Goal: Task Accomplishment & Management: Manage account settings

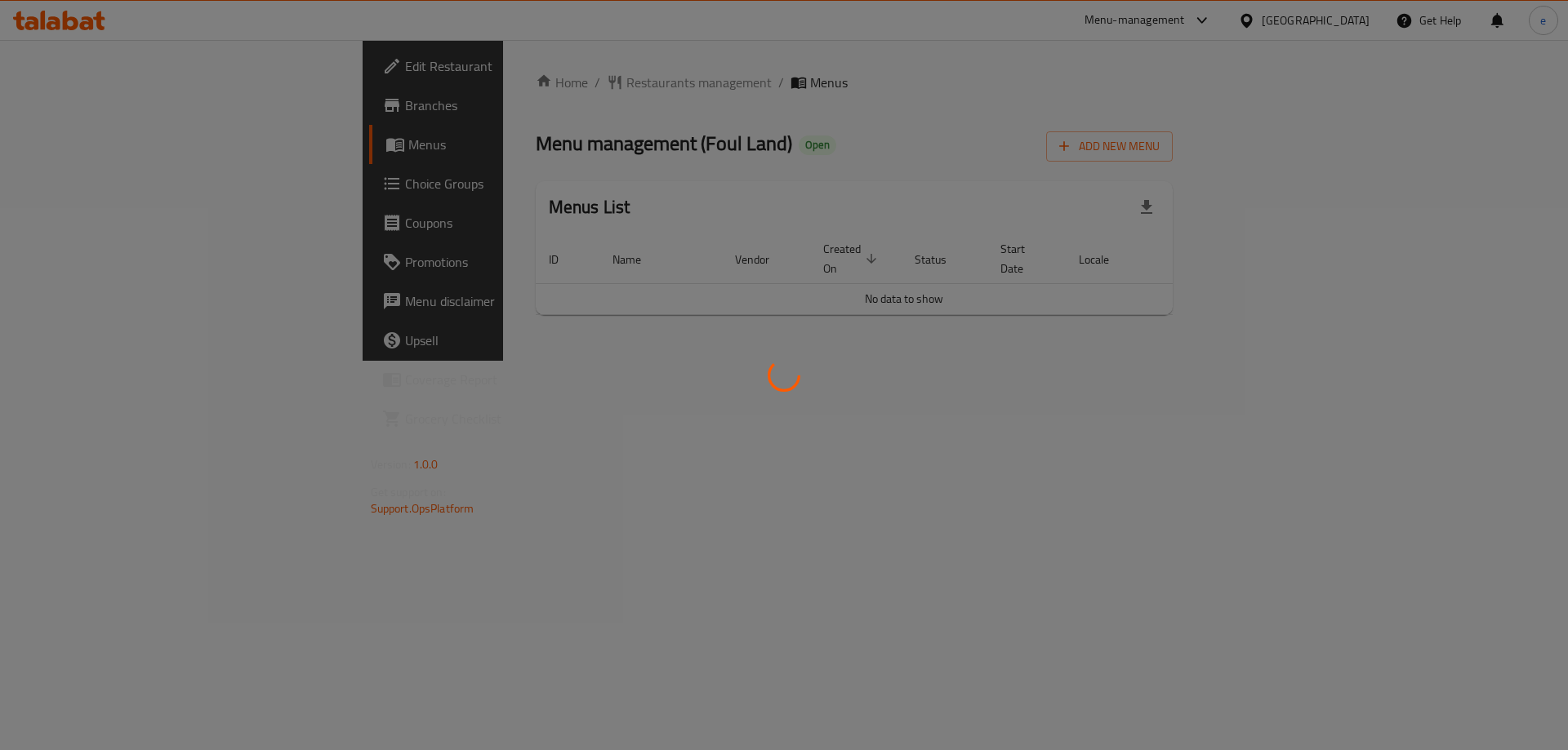
click at [69, 183] on div at bounding box center [784, 375] width 1568 height 750
click at [81, 184] on div at bounding box center [784, 375] width 1568 height 750
click at [94, 166] on div at bounding box center [784, 375] width 1568 height 750
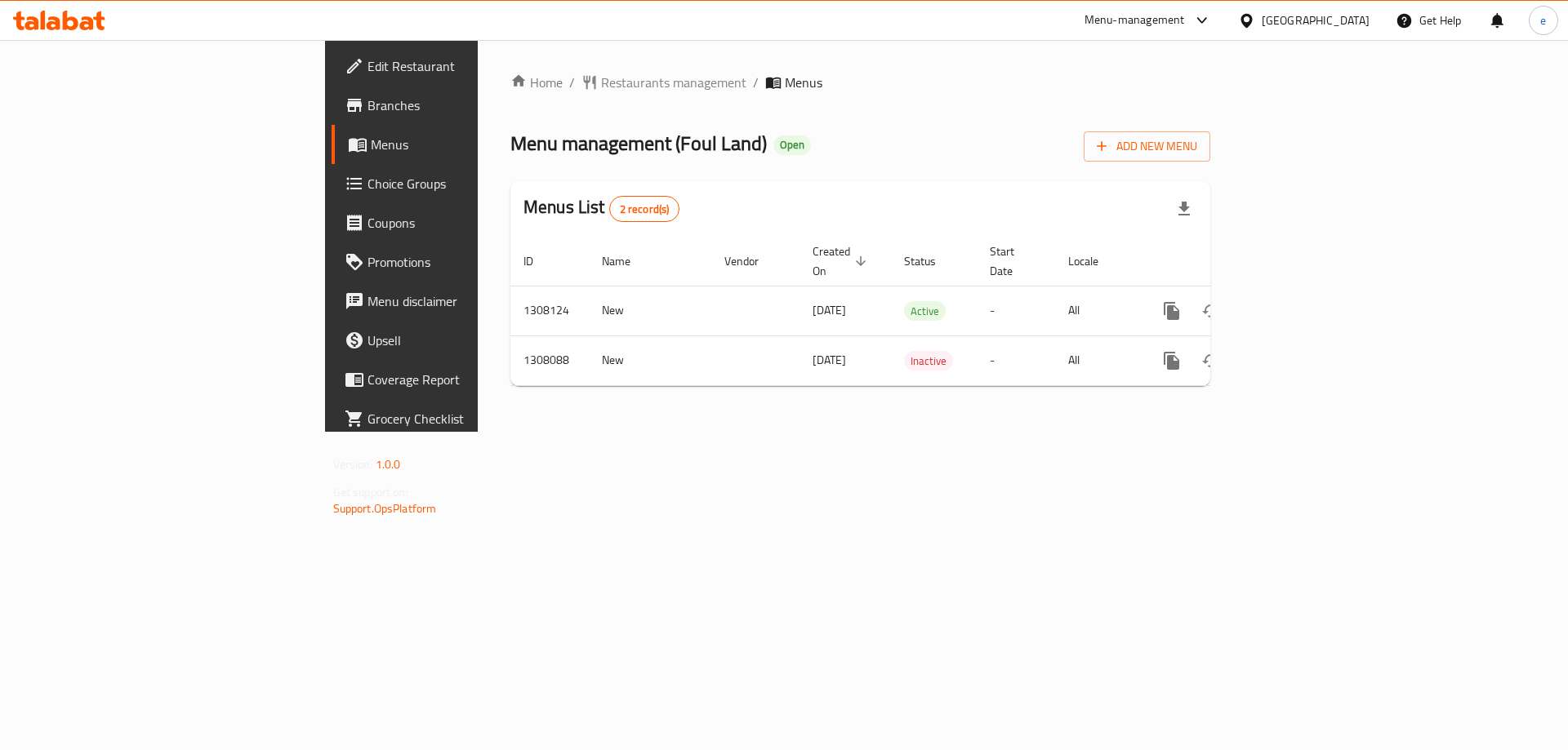
click at [368, 173] on span "Choice Groups" at bounding box center [471, 183] width 206 height 20
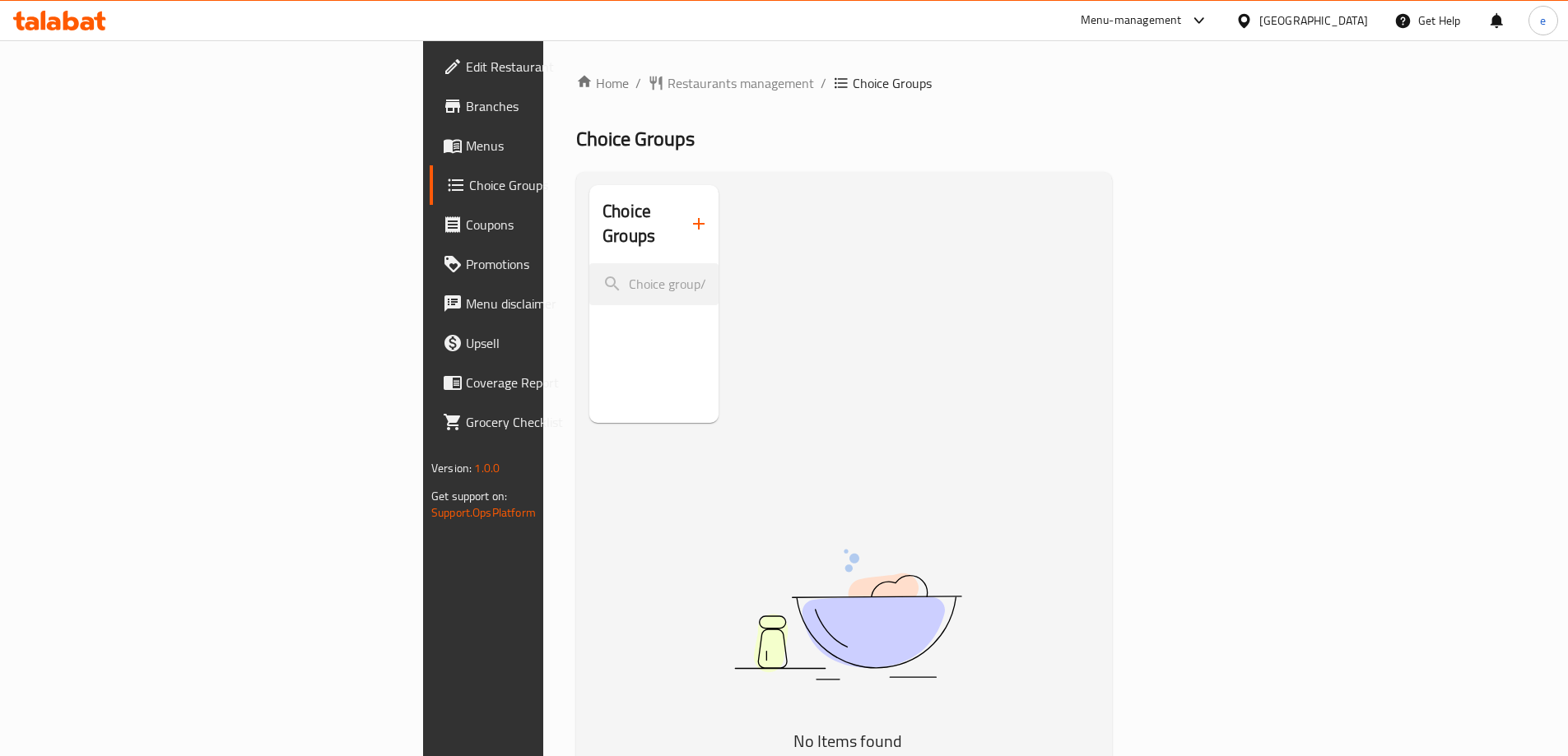
click at [469, 188] on span "Choice Groups" at bounding box center [571, 185] width 203 height 20
click at [576, 181] on div "Choice Groups No Items found" at bounding box center [843, 563] width 536 height 783
click at [589, 264] on input "search" at bounding box center [654, 284] width 129 height 42
click at [589, 387] on div "Choice Groups" at bounding box center [654, 303] width 129 height 238
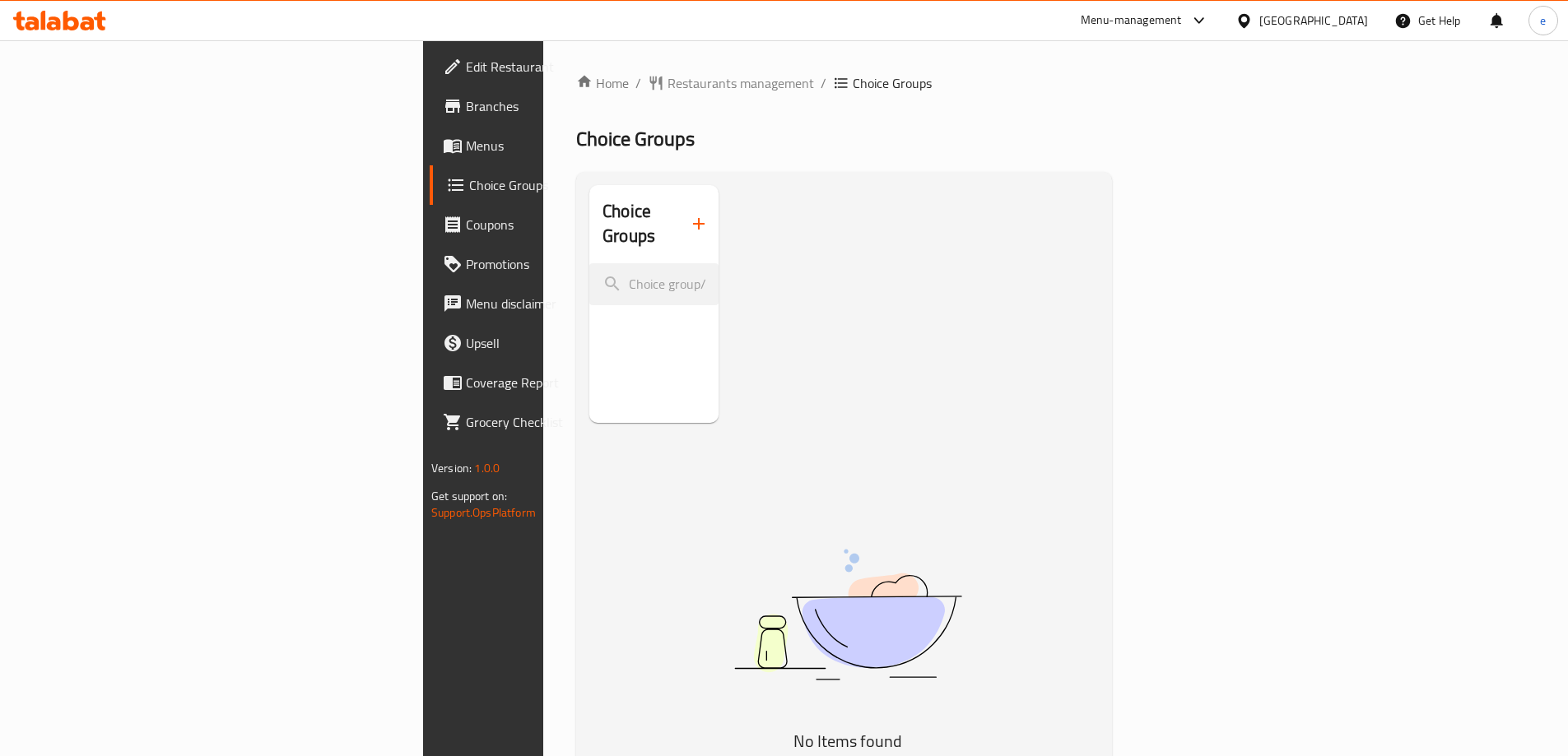
click at [589, 387] on div "Choice Groups" at bounding box center [654, 303] width 129 height 238
click at [466, 143] on span "Menus" at bounding box center [568, 145] width 205 height 20
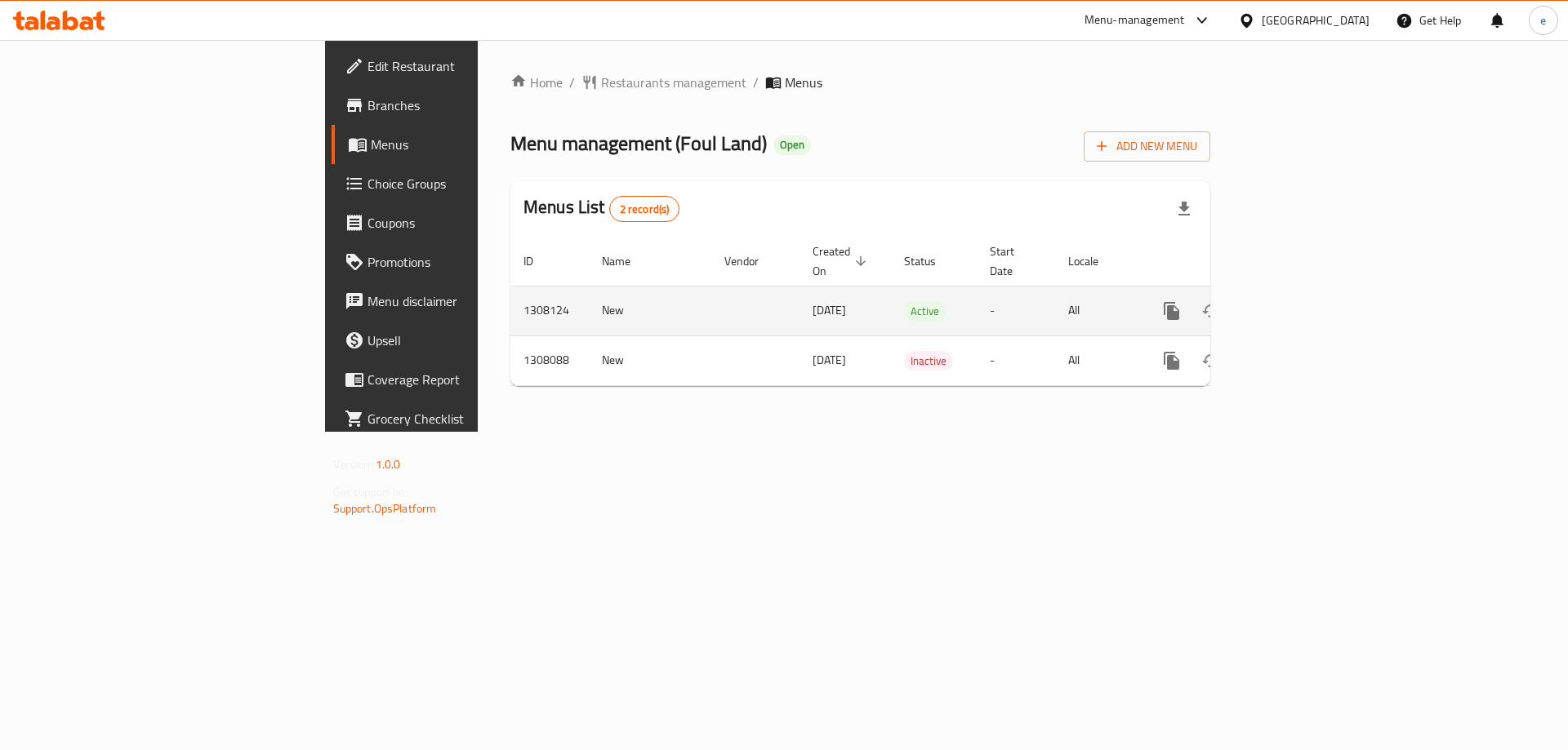
click at [1297, 303] on icon "enhanced table" at bounding box center [1289, 310] width 15 height 15
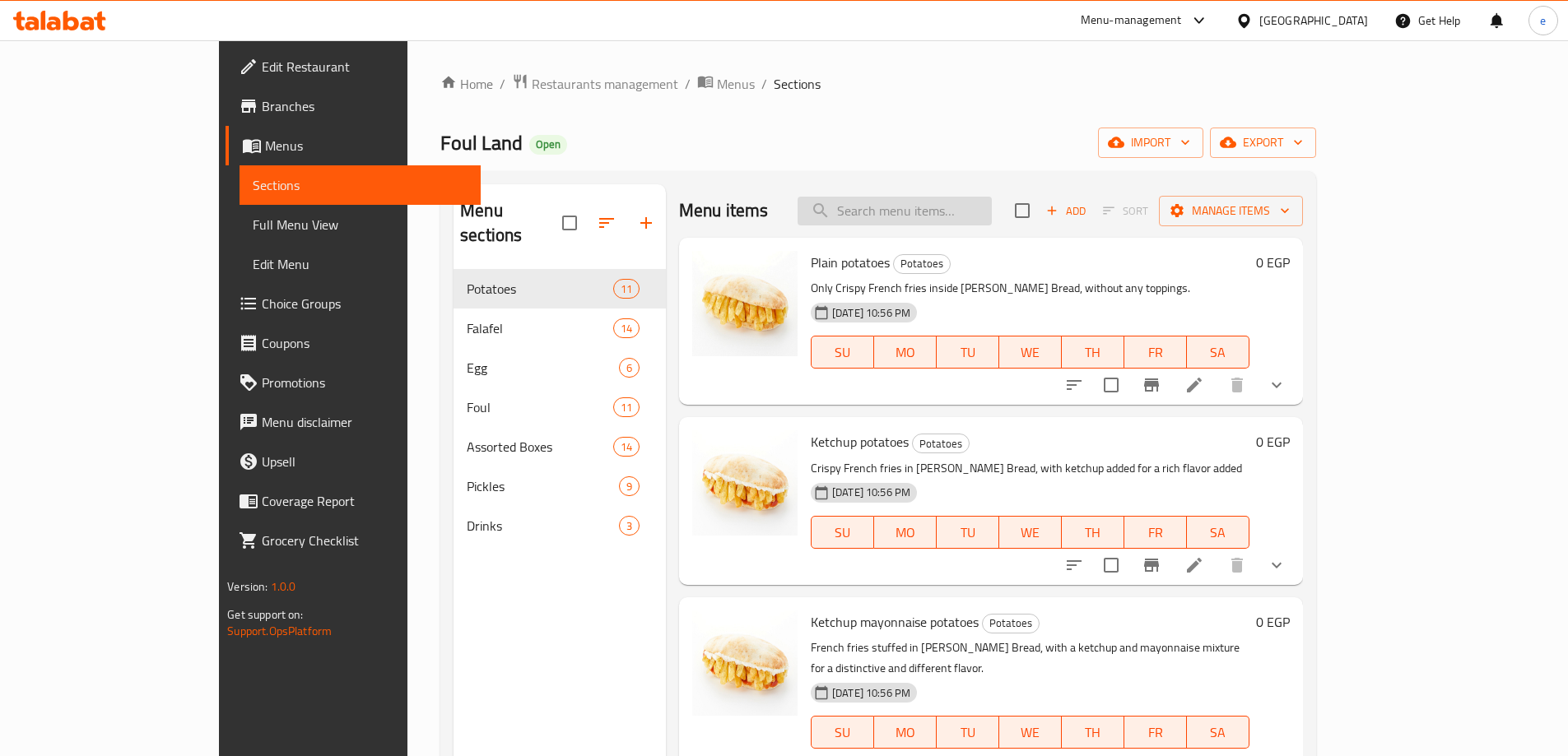
click at [939, 212] on input "search" at bounding box center [894, 211] width 195 height 29
paste input "Falafel salad and [PERSON_NAME]: More details"
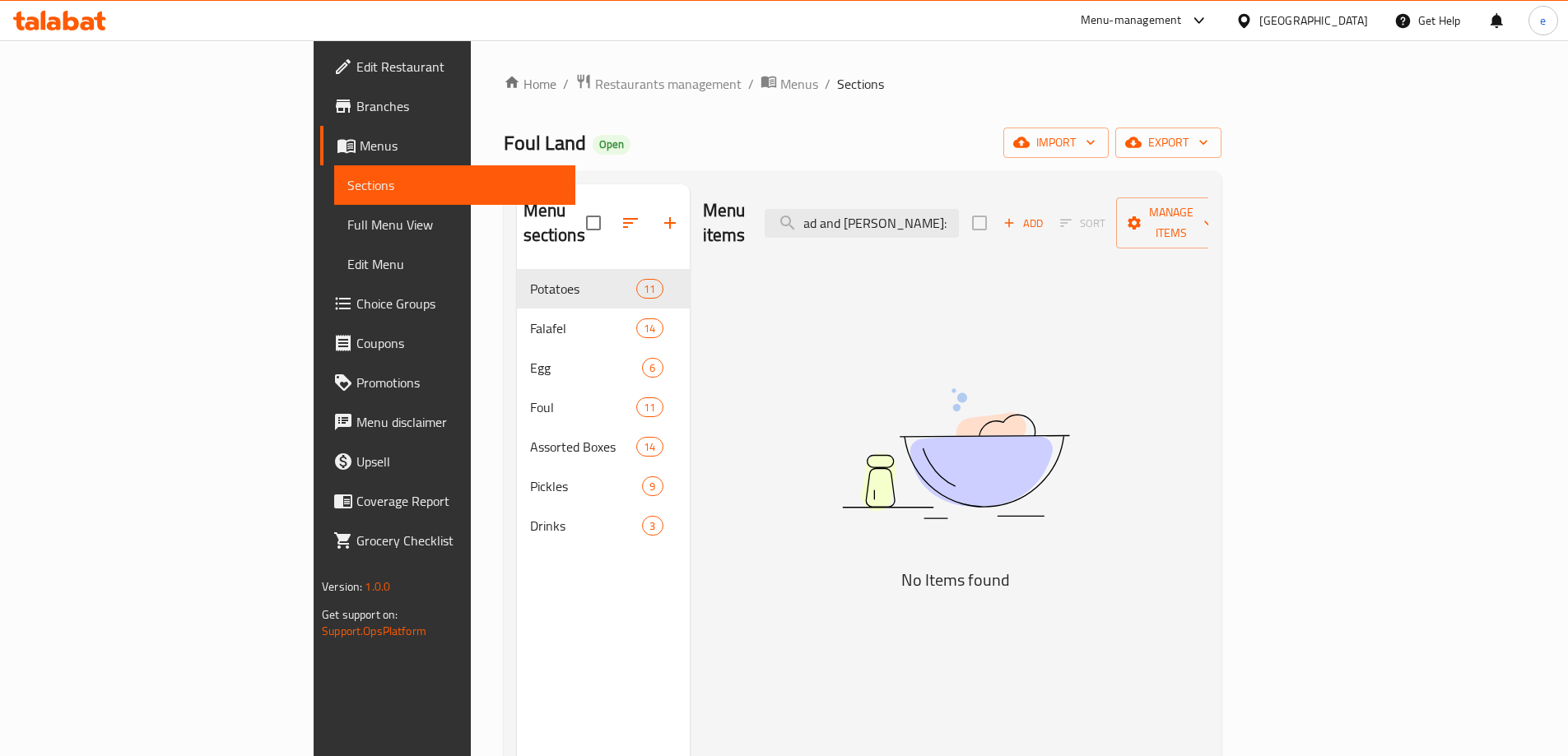
drag, startPoint x: 989, startPoint y: 212, endPoint x: 1195, endPoint y: 251, distance: 209.7
click at [1193, 251] on div "Menu items Falafel salad and tahini: More details Add Sort Manage items No Item…" at bounding box center [949, 562] width 518 height 756
type input "Falafel salad and tahini"
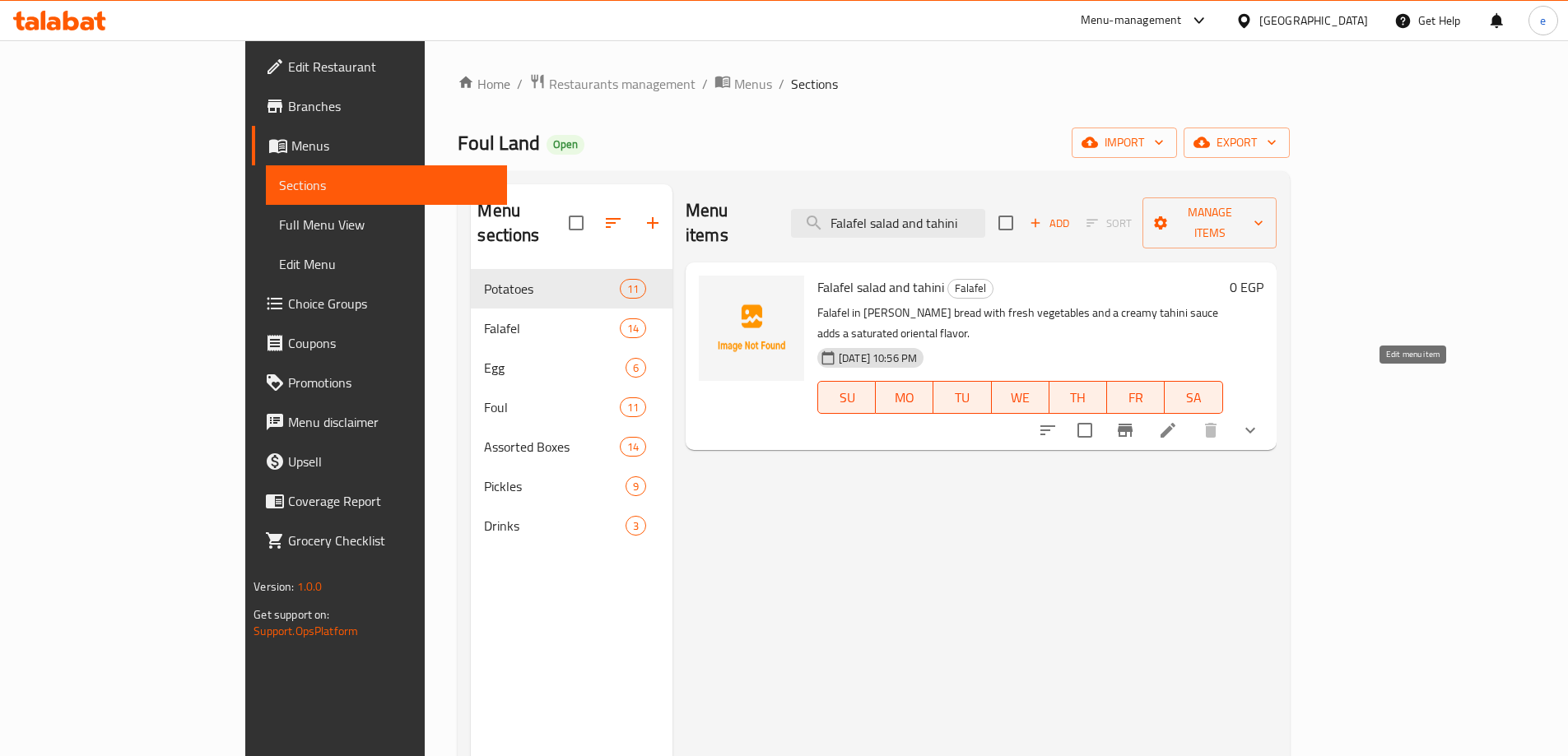
click at [1176, 423] on icon at bounding box center [1168, 430] width 15 height 15
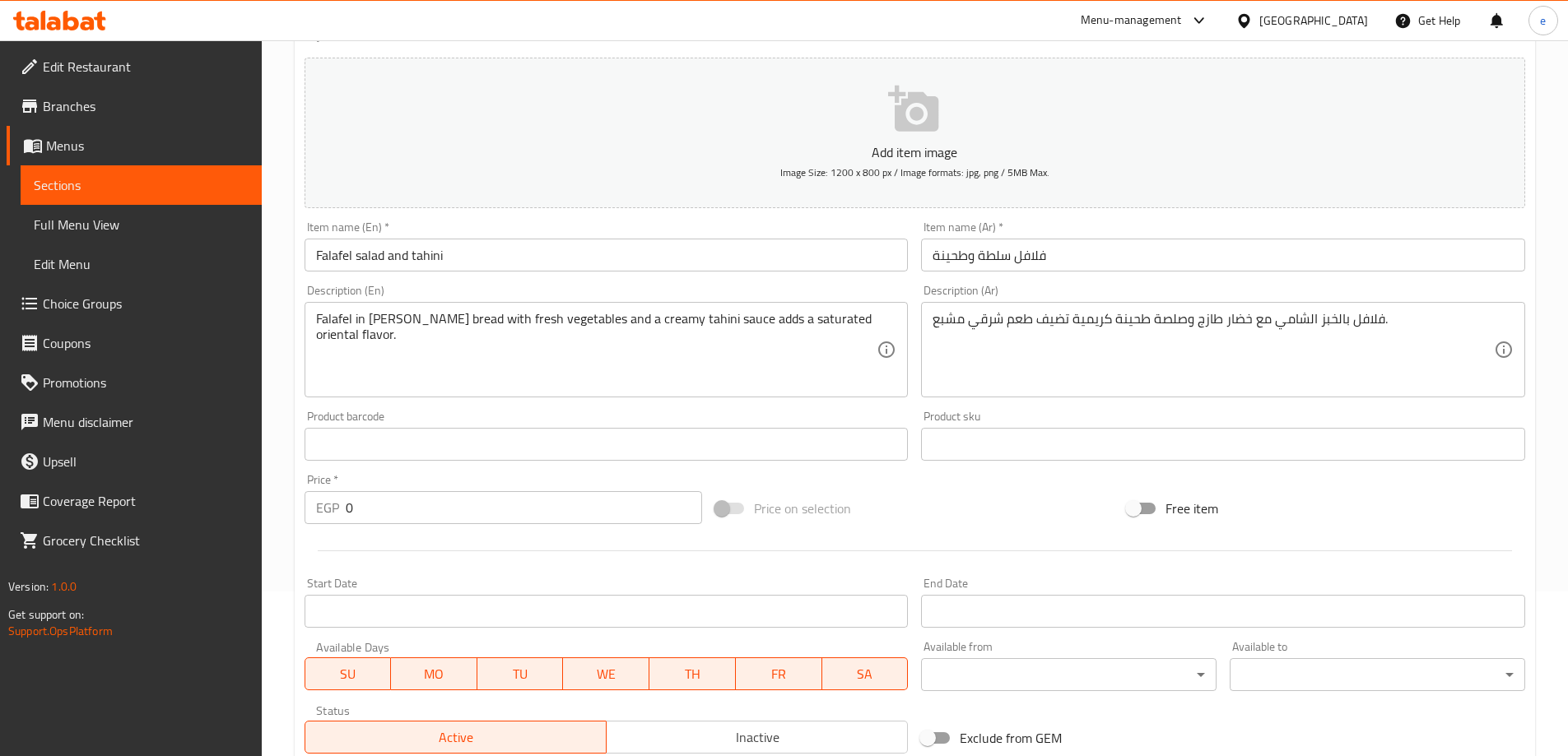
scroll to position [32, 0]
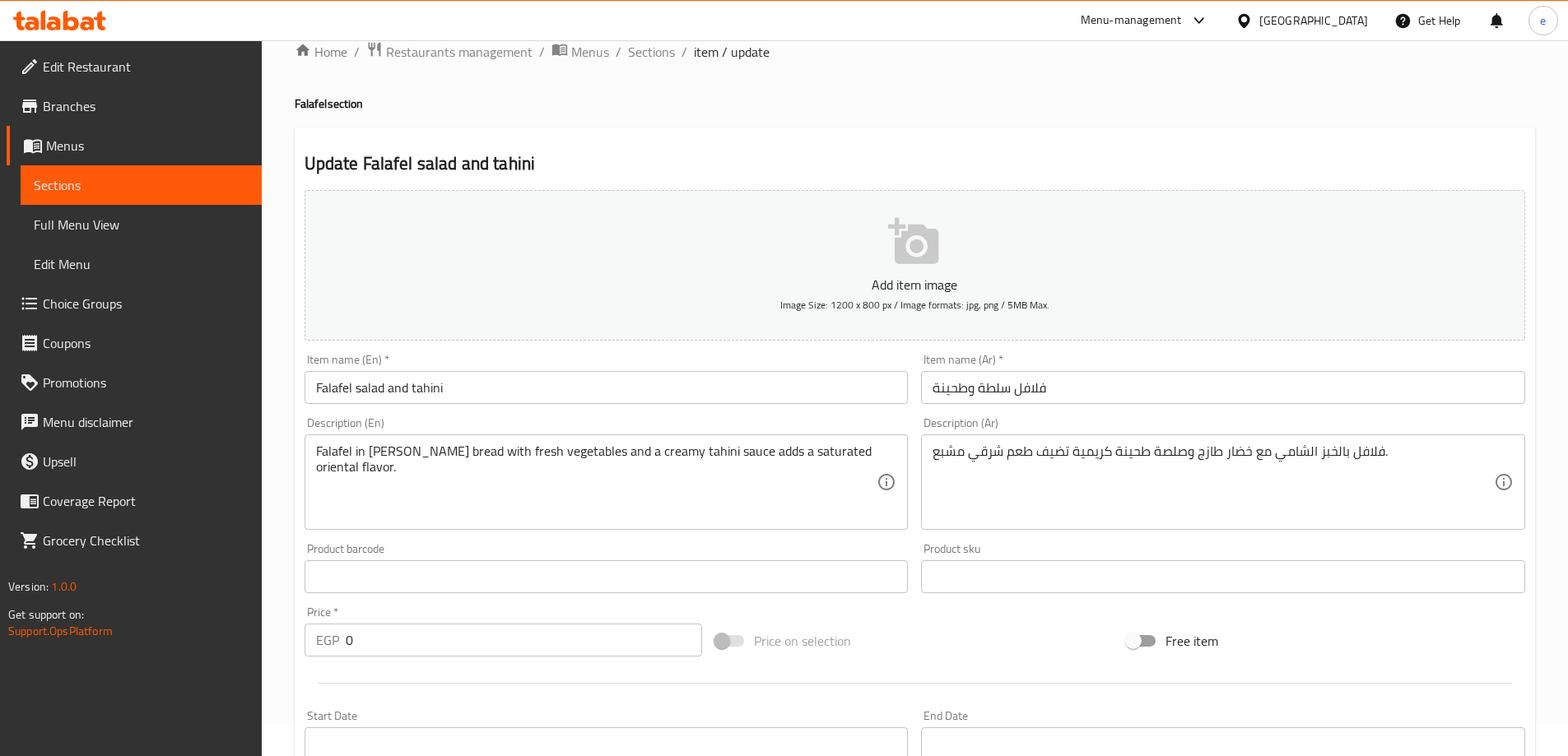
click at [60, 152] on span "Menus" at bounding box center [147, 145] width 203 height 20
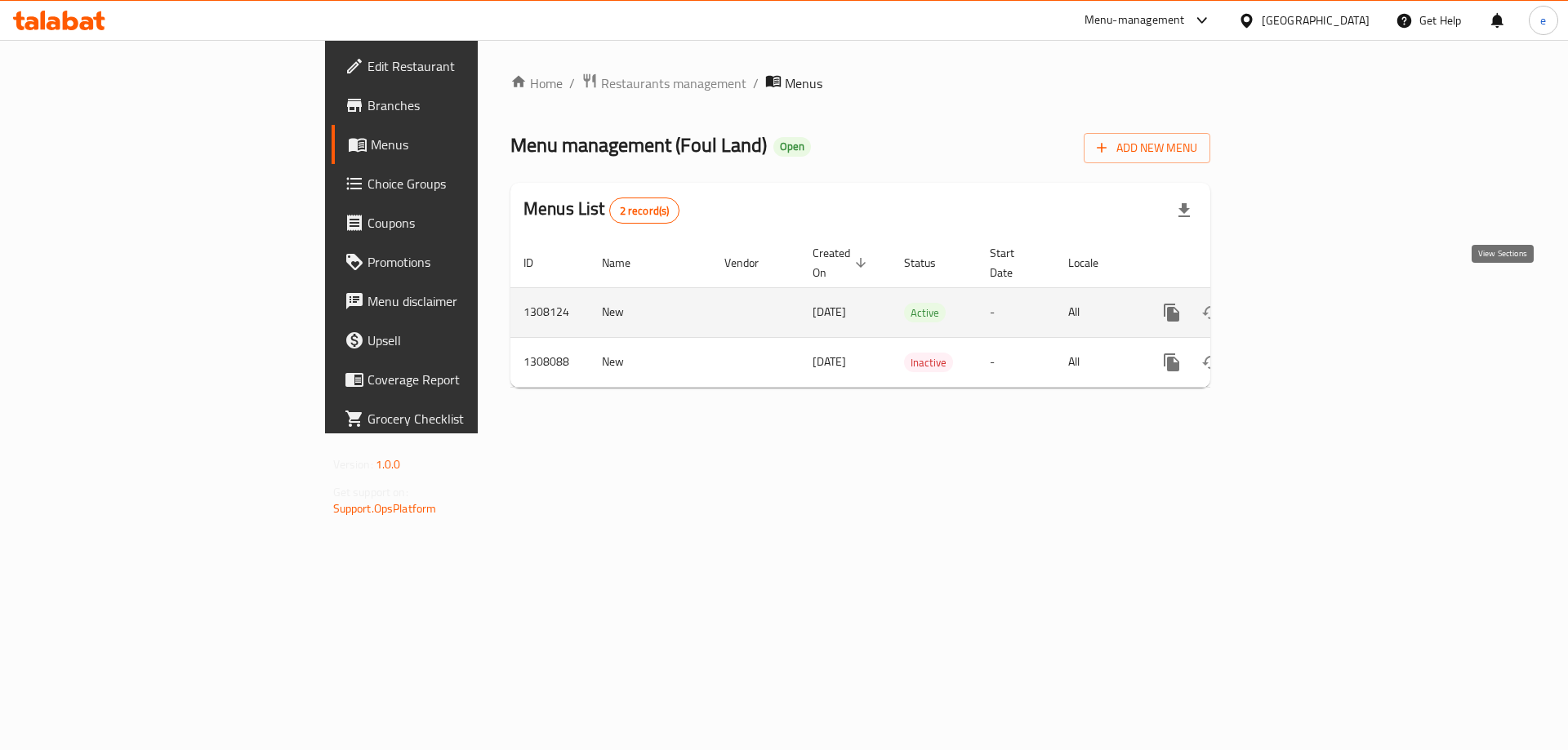
click at [1297, 305] on icon "enhanced table" at bounding box center [1289, 312] width 15 height 15
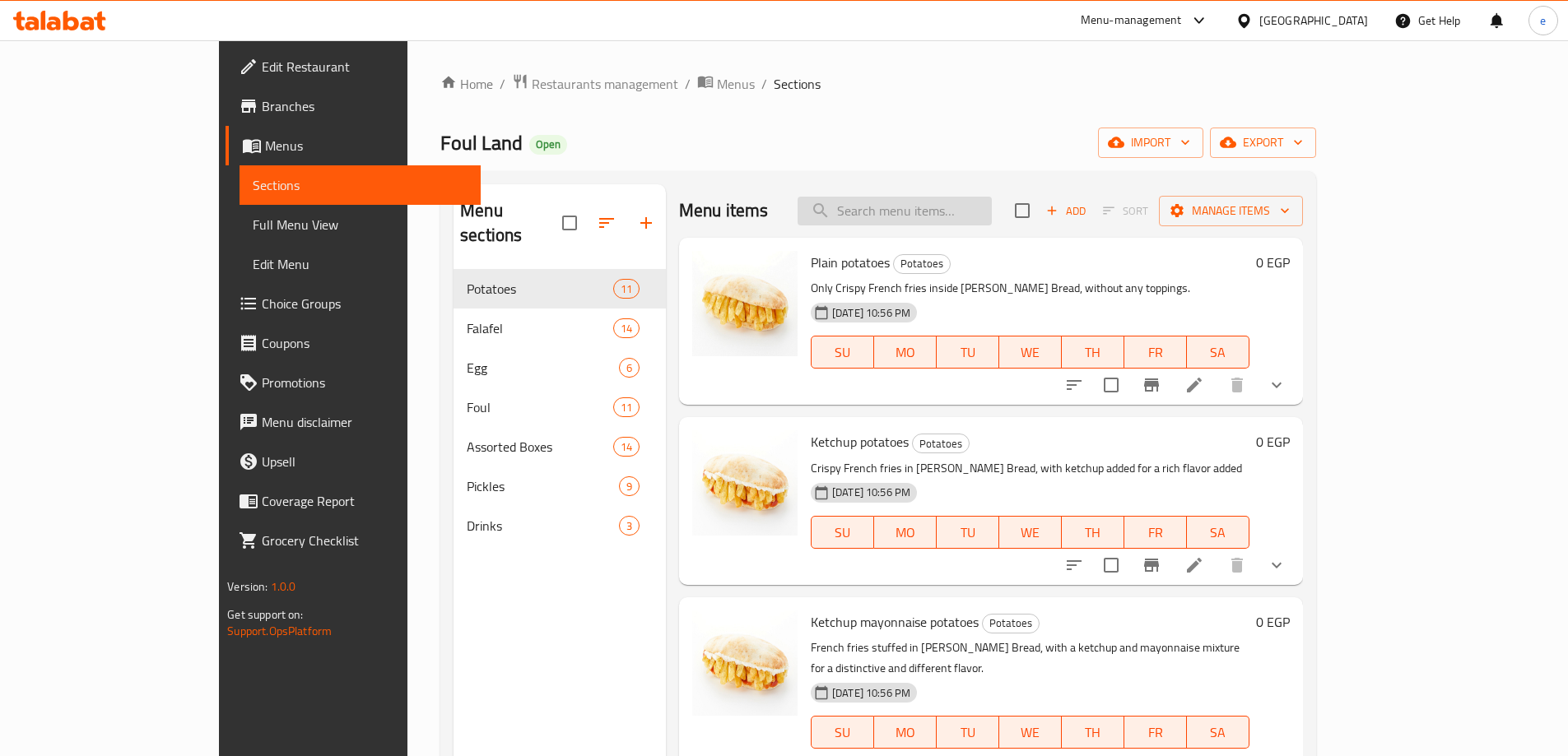
click at [928, 205] on input "search" at bounding box center [894, 211] width 195 height 29
paste input "Stuffed falafel:"
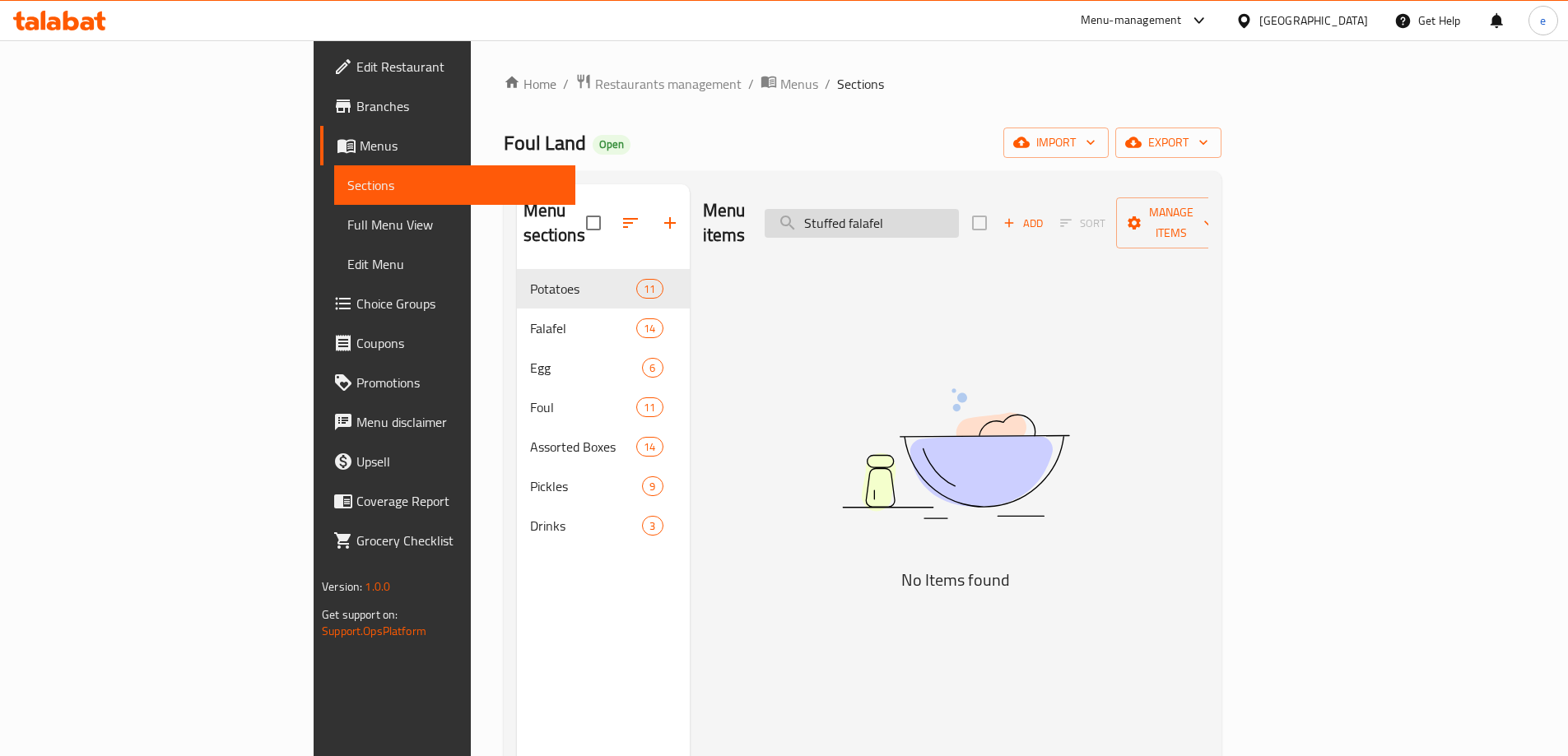
click at [959, 213] on input "Stuffed falafel" at bounding box center [862, 223] width 195 height 29
paste input "search"
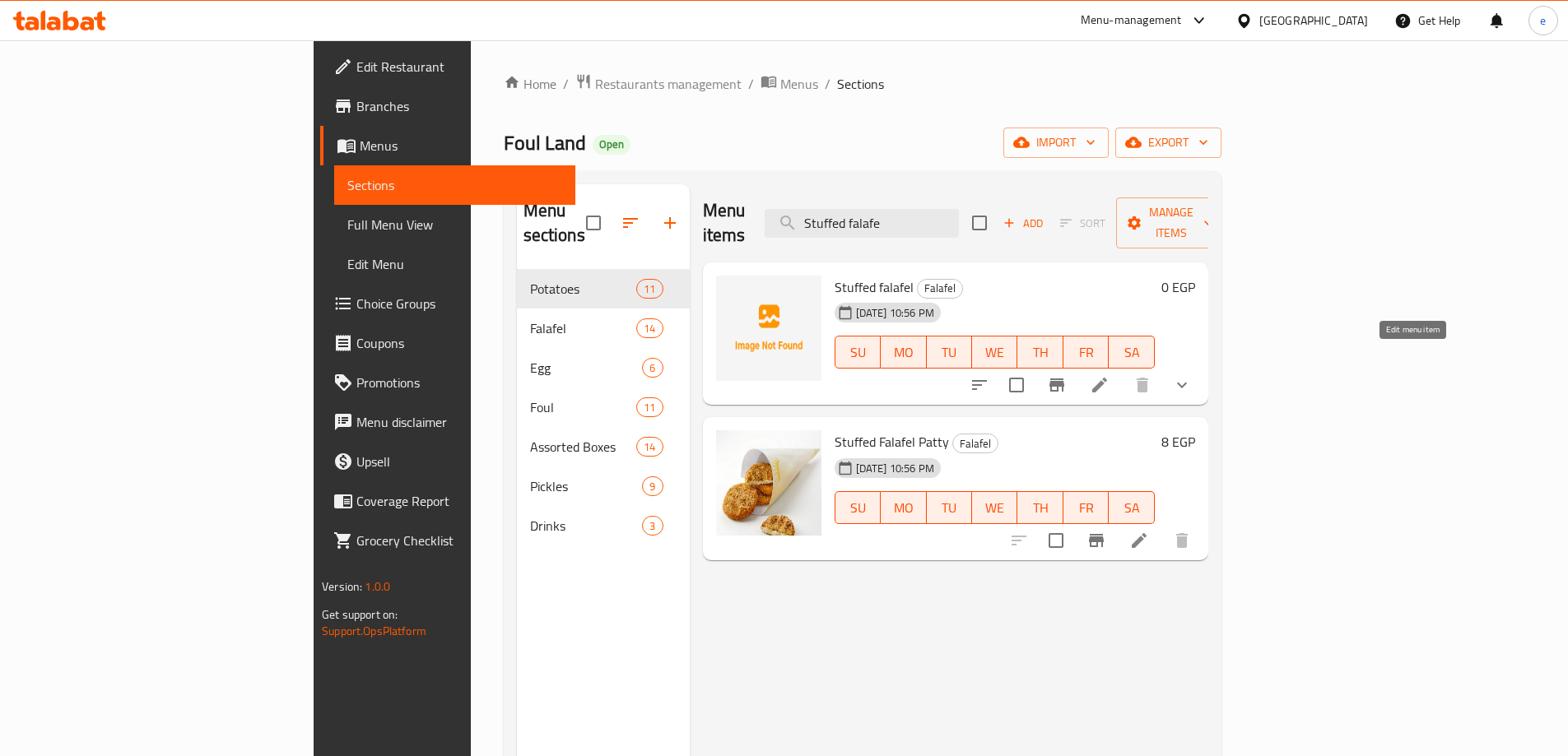
type input "Stuffed falafe"
click at [1107, 378] on icon at bounding box center [1100, 385] width 15 height 15
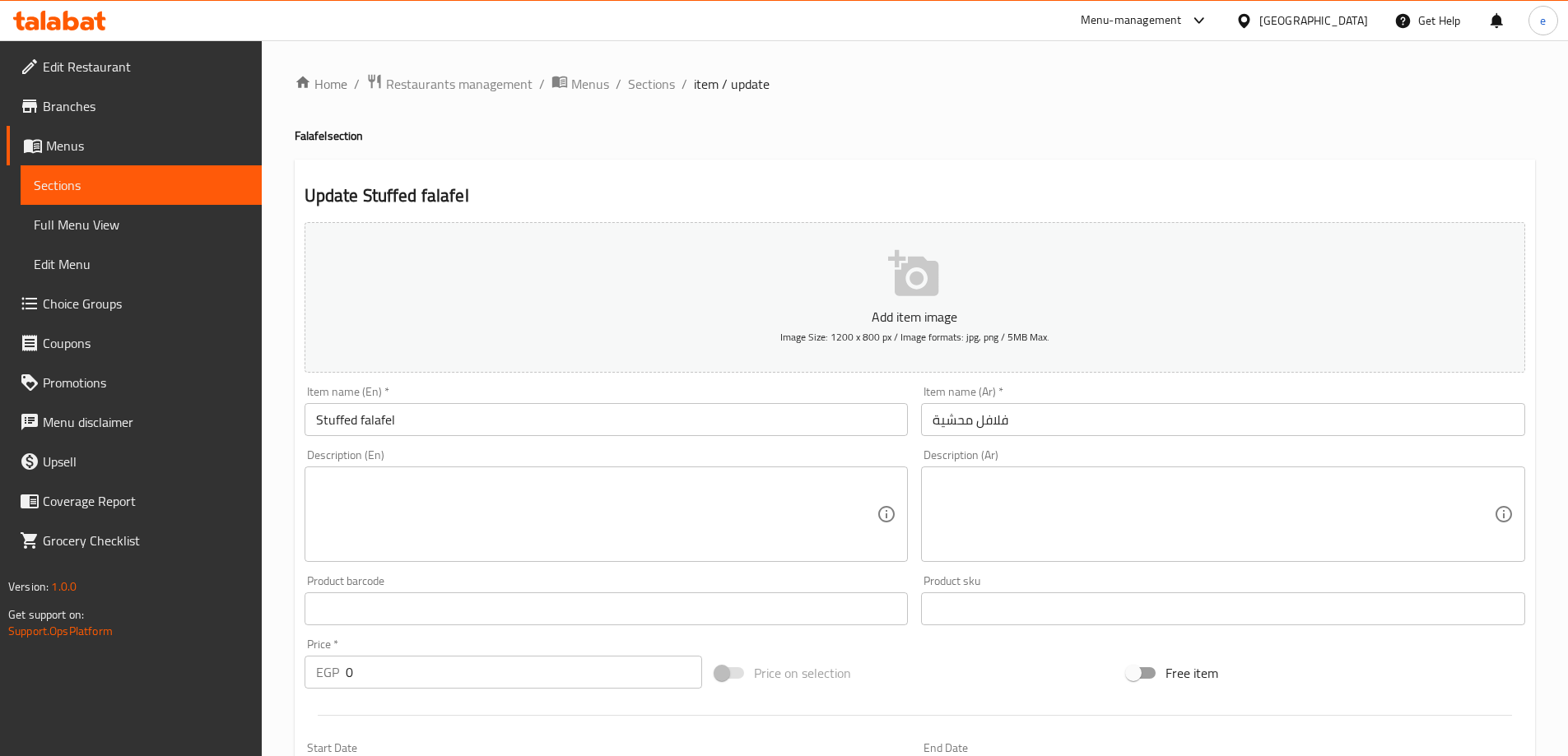
click at [146, 184] on span "Sections" at bounding box center [142, 185] width 215 height 20
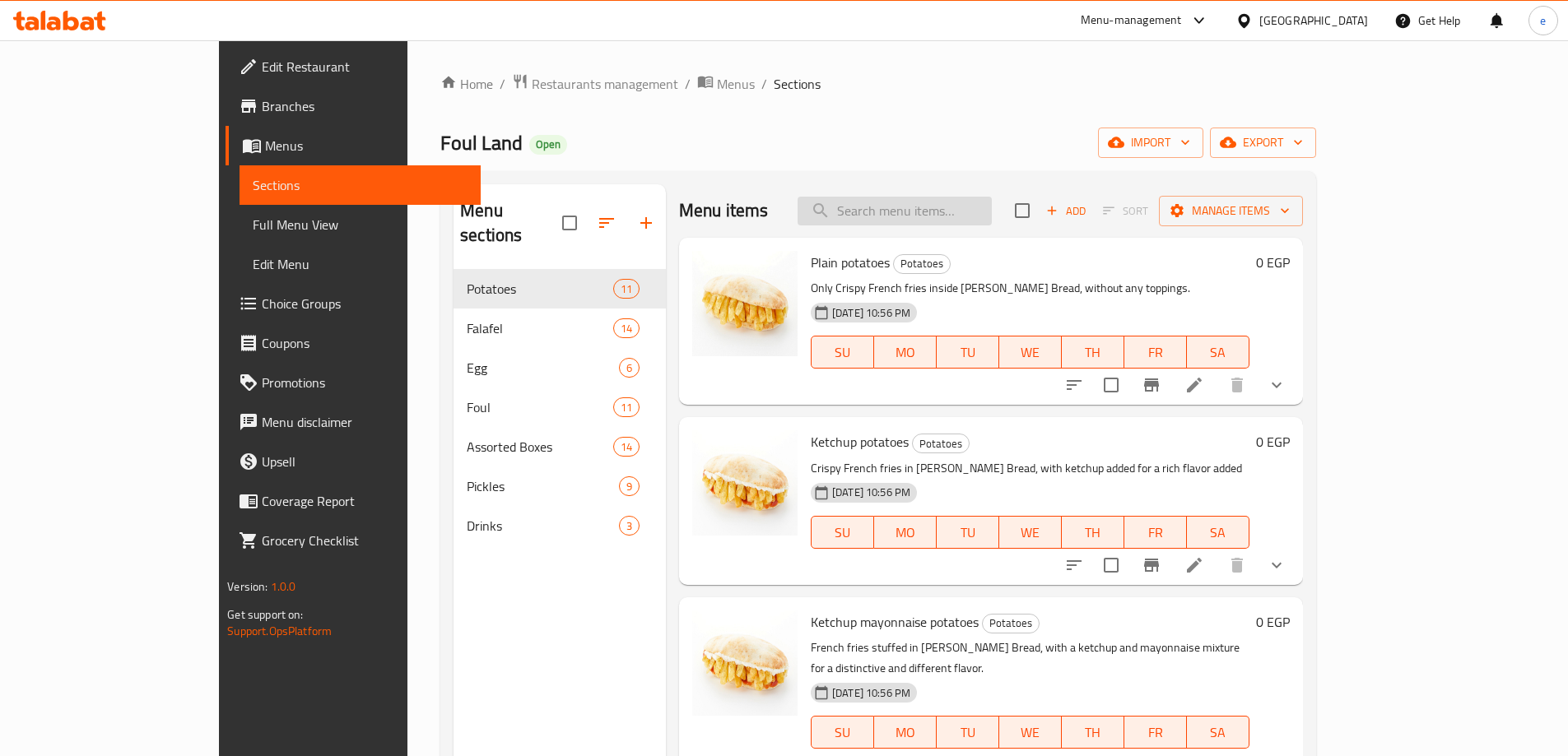
click at [969, 205] on input "search" at bounding box center [894, 211] width 195 height 29
paste input "Eggplant falafel"
type input "Eggplant falafel"
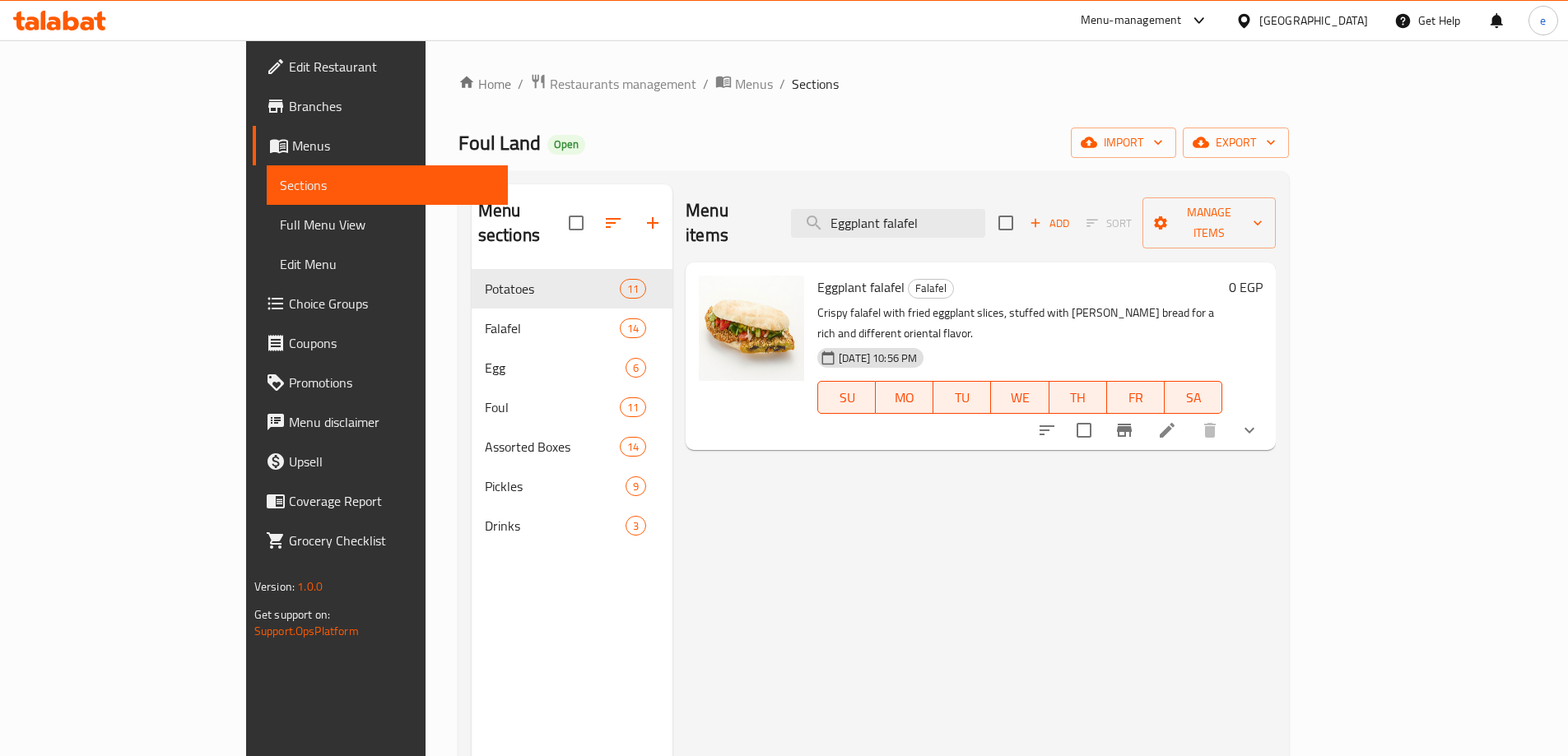
click at [1190, 415] on li at bounding box center [1167, 430] width 46 height 30
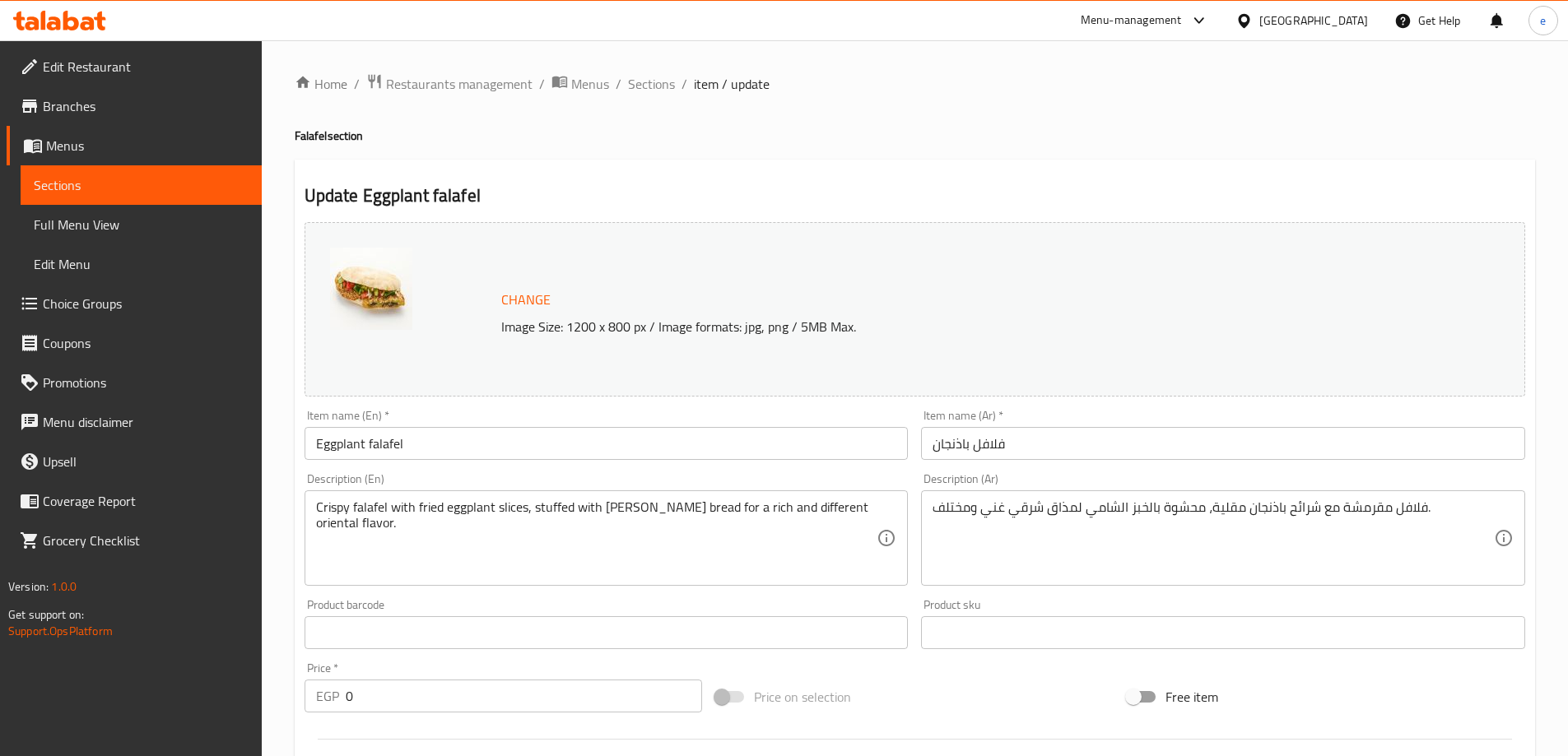
click at [57, 175] on span "Sections" at bounding box center [142, 185] width 215 height 20
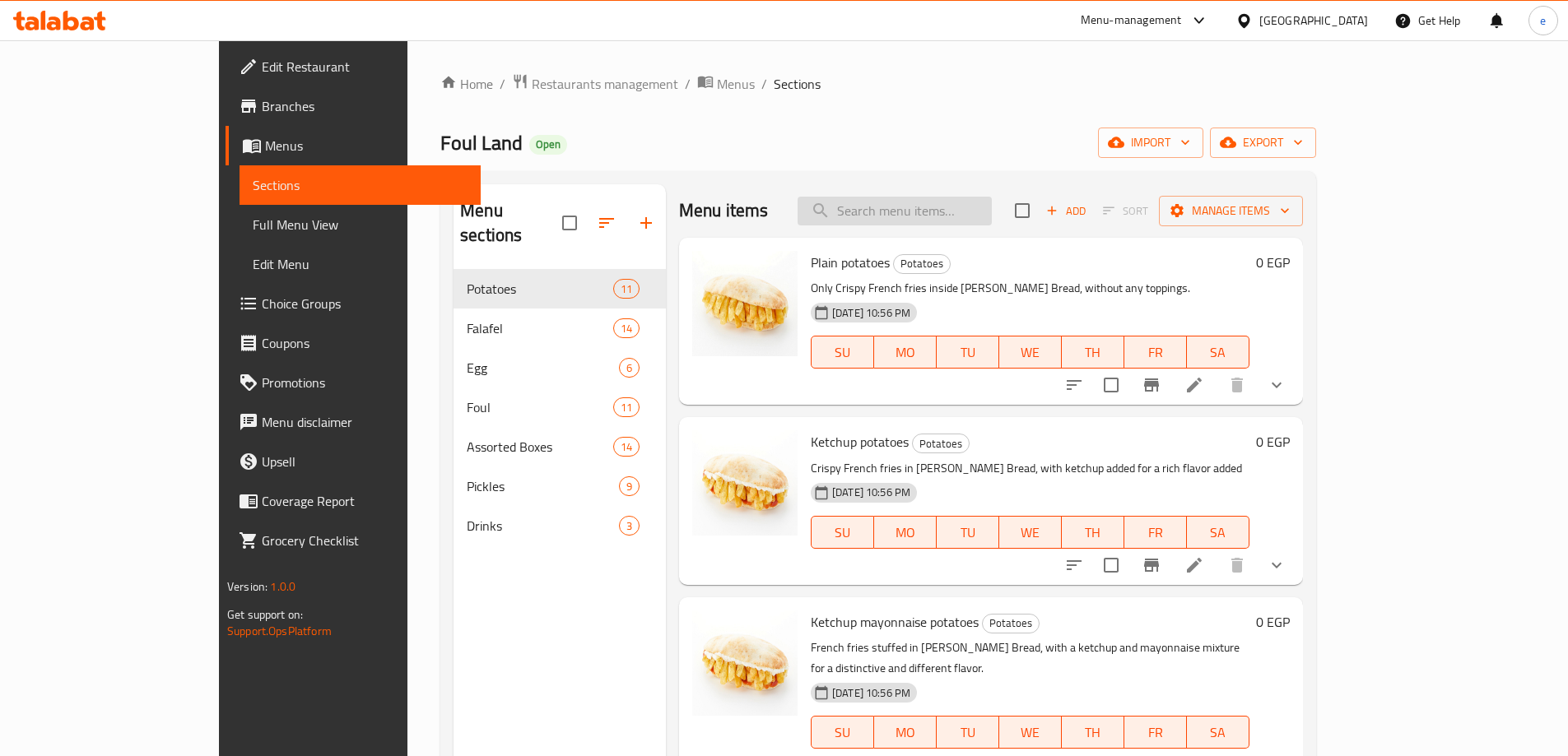
click at [928, 217] on input "search" at bounding box center [894, 211] width 195 height 29
paste input "Falafel boiled eggs"
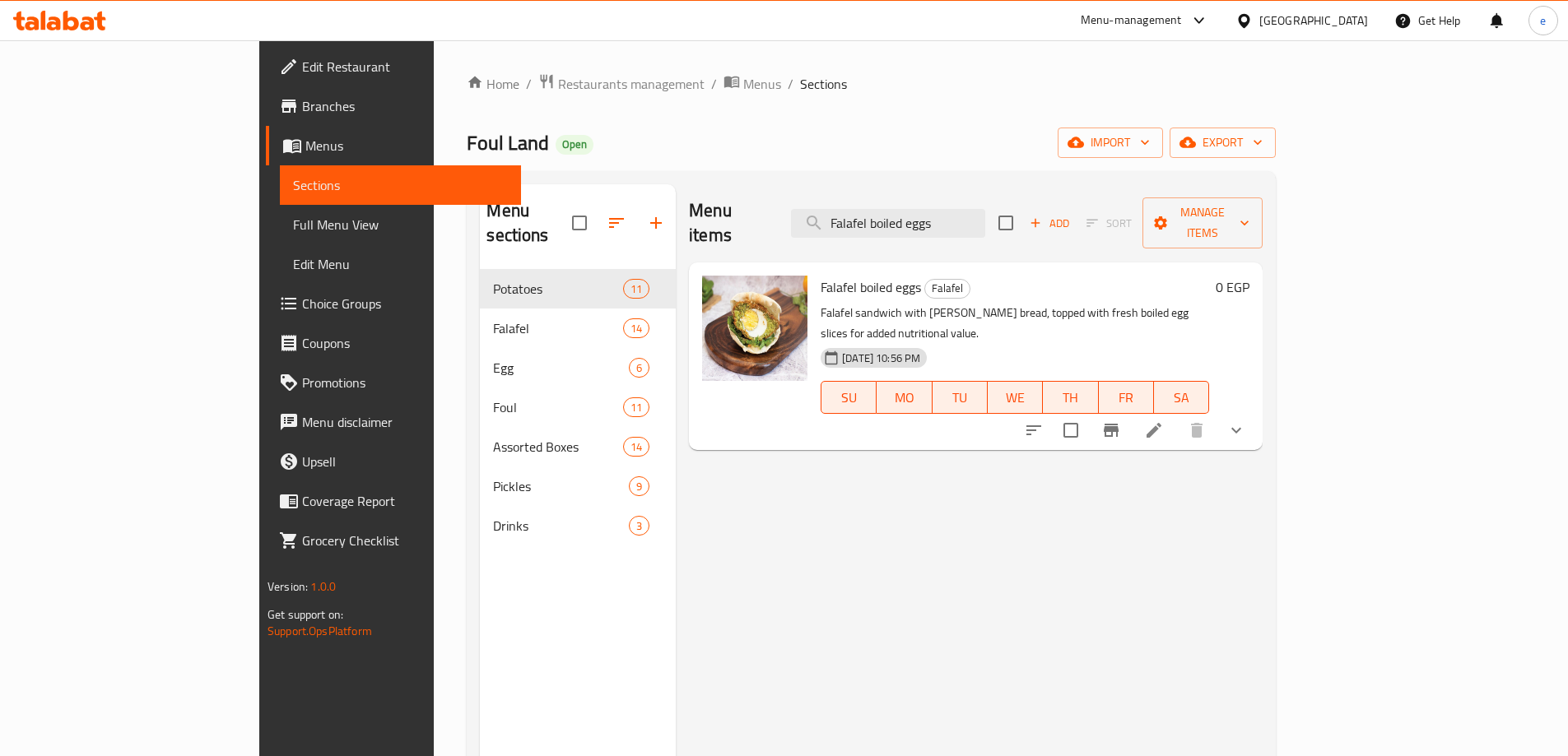
type input "Falafel boiled eggs"
click at [1164, 421] on icon at bounding box center [1154, 430] width 20 height 20
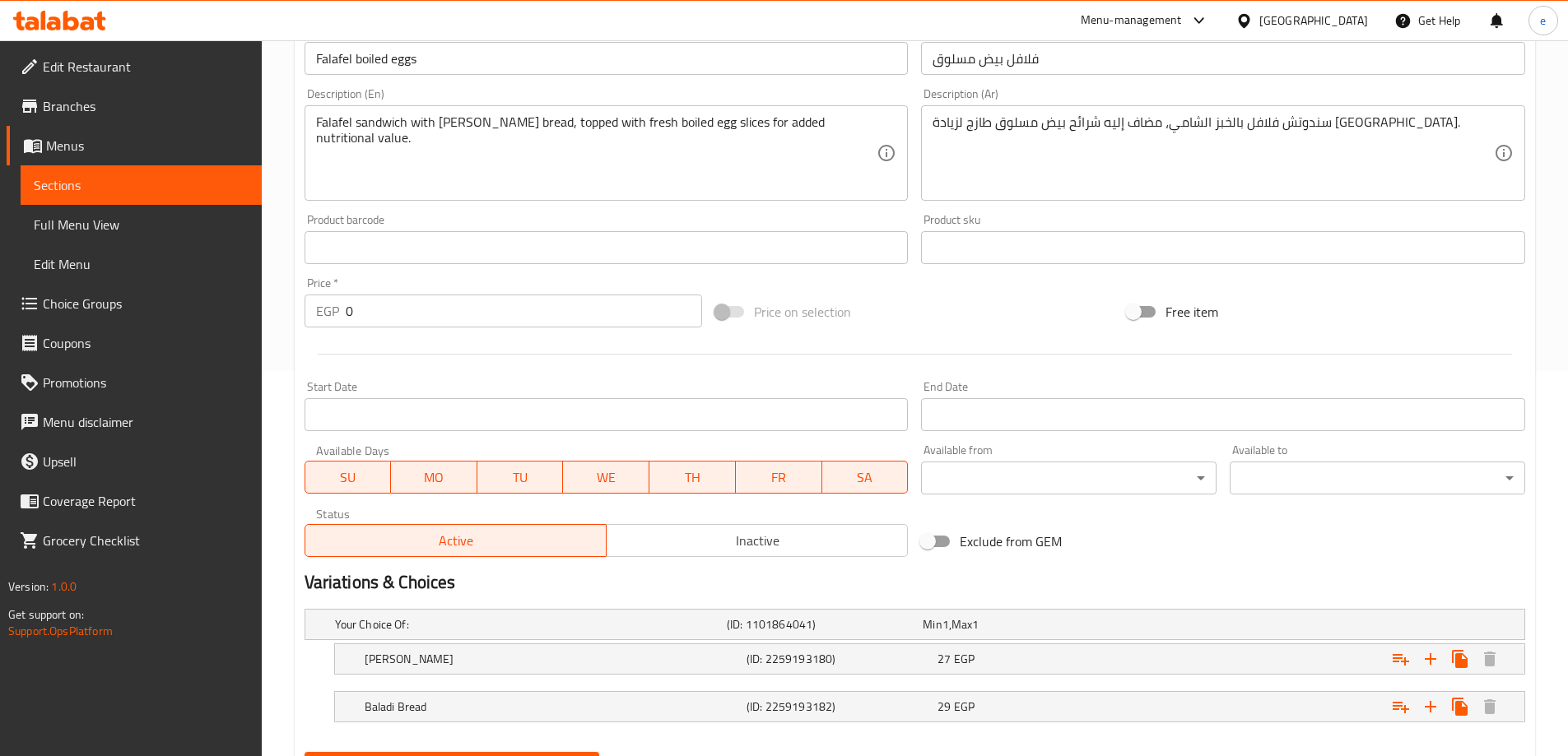
scroll to position [467, 0]
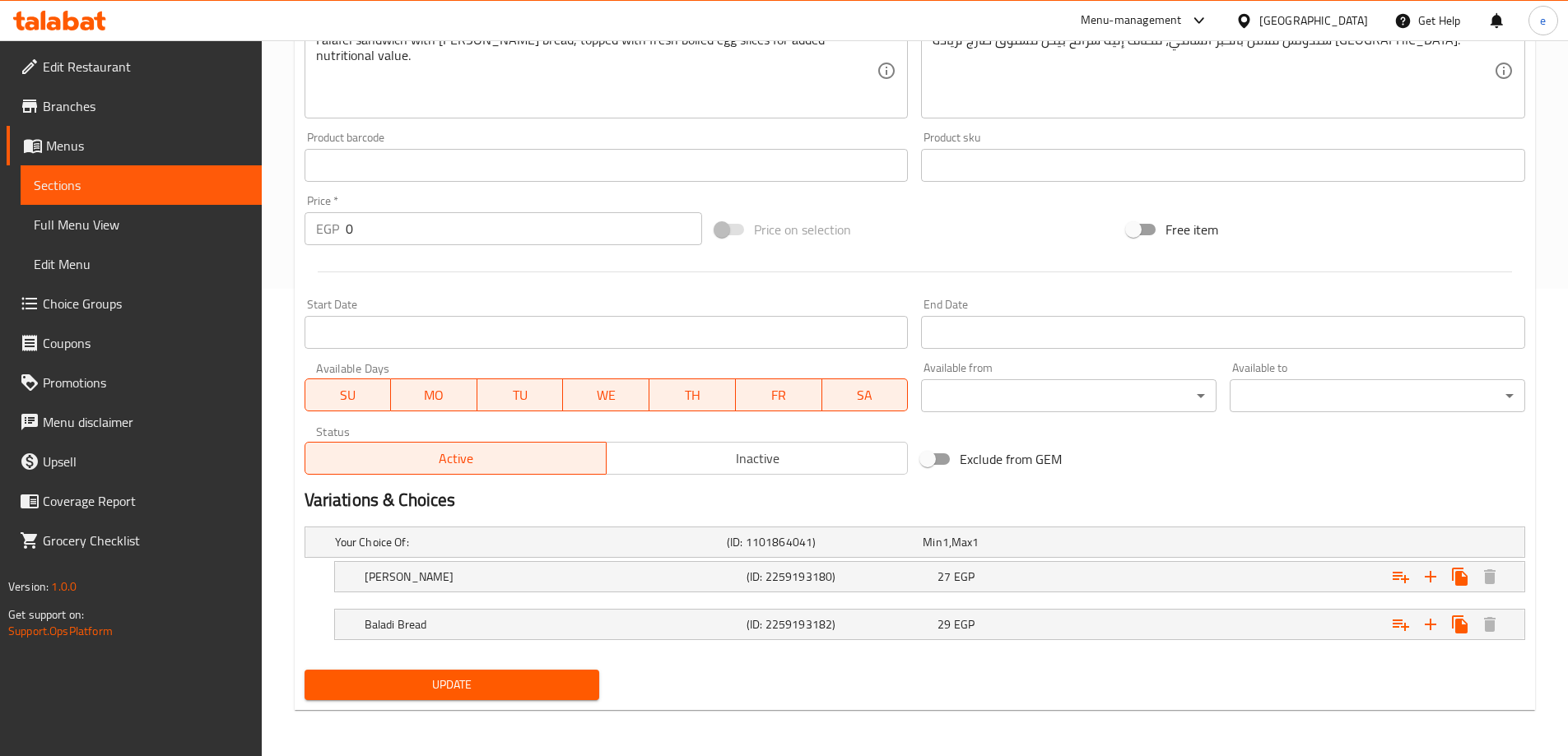
drag, startPoint x: 910, startPoint y: 222, endPoint x: 1002, endPoint y: 291, distance: 115.0
click at [910, 222] on div "Price on selection" at bounding box center [914, 230] width 412 height 45
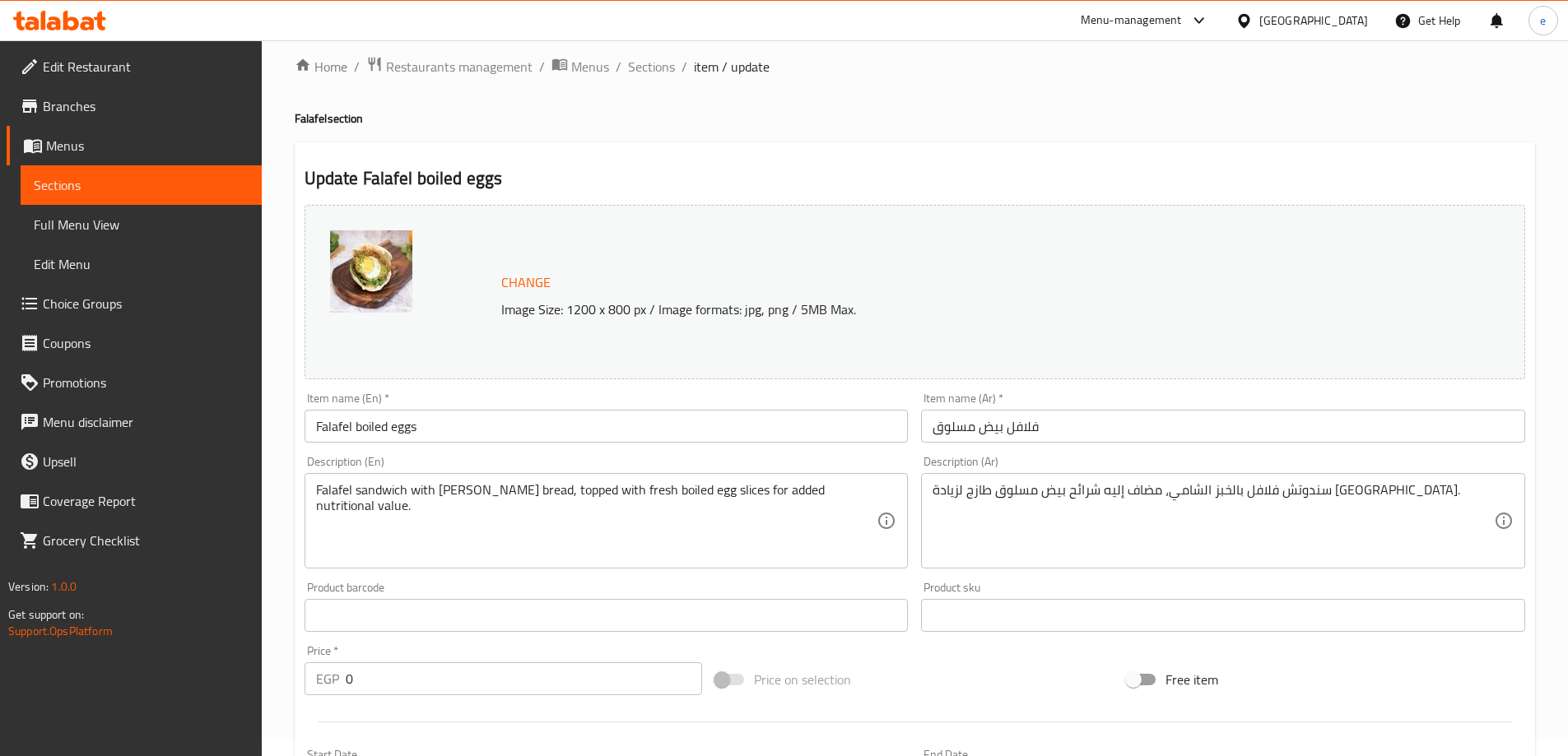
scroll to position [0, 0]
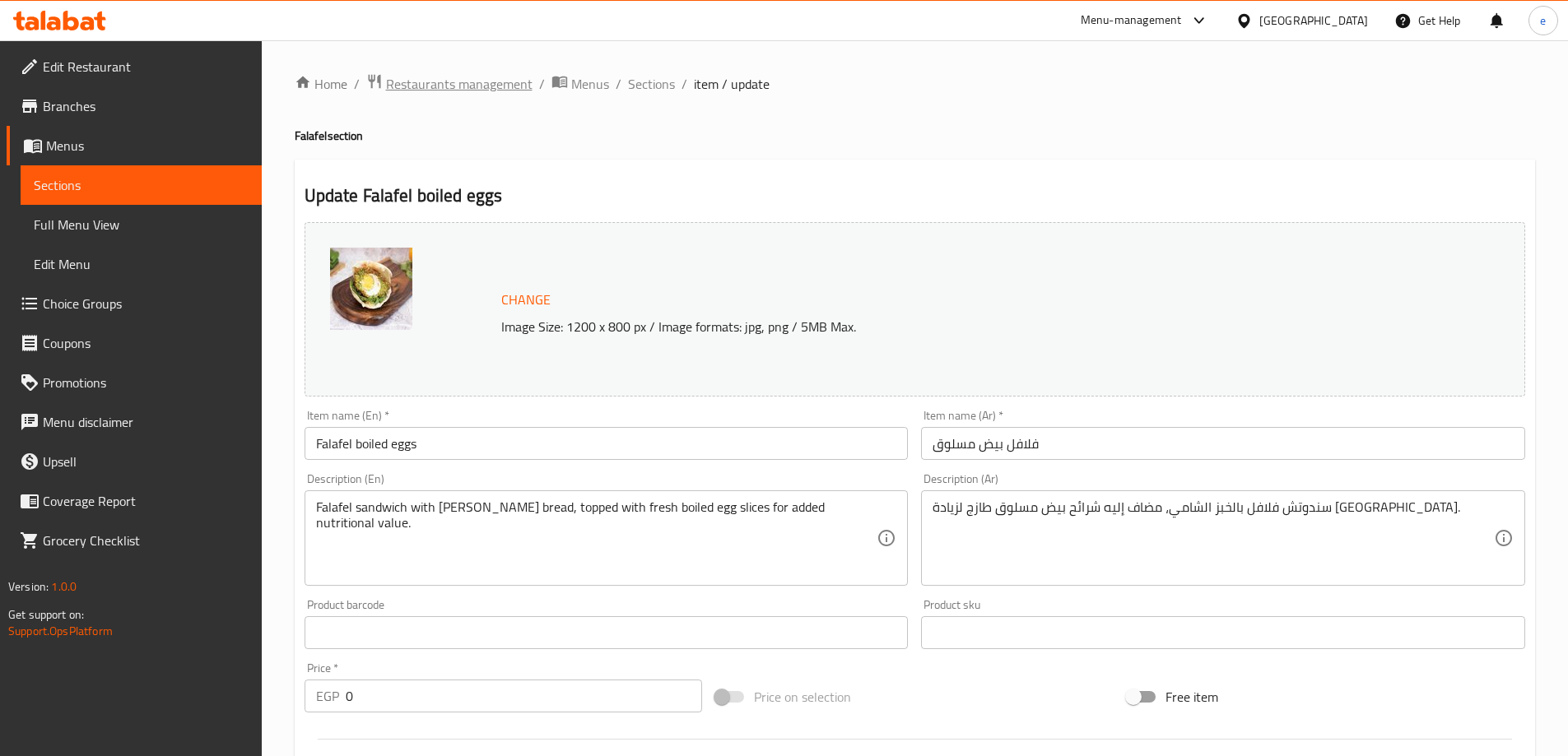
click at [456, 94] on span "Restaurants management" at bounding box center [458, 84] width 146 height 20
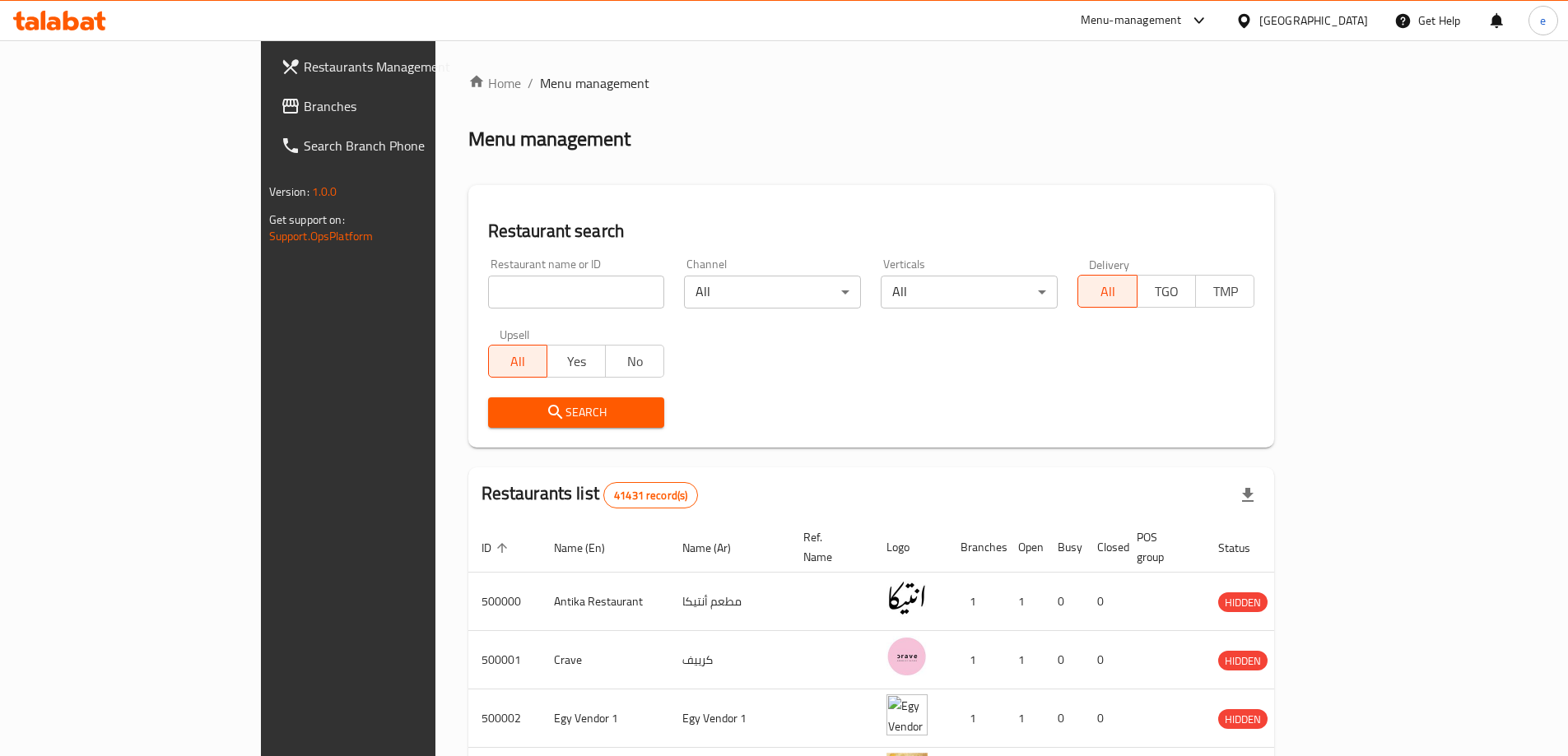
click at [304, 105] on span "Branches" at bounding box center [406, 106] width 205 height 20
